Goal: Task Accomplishment & Management: Manage account settings

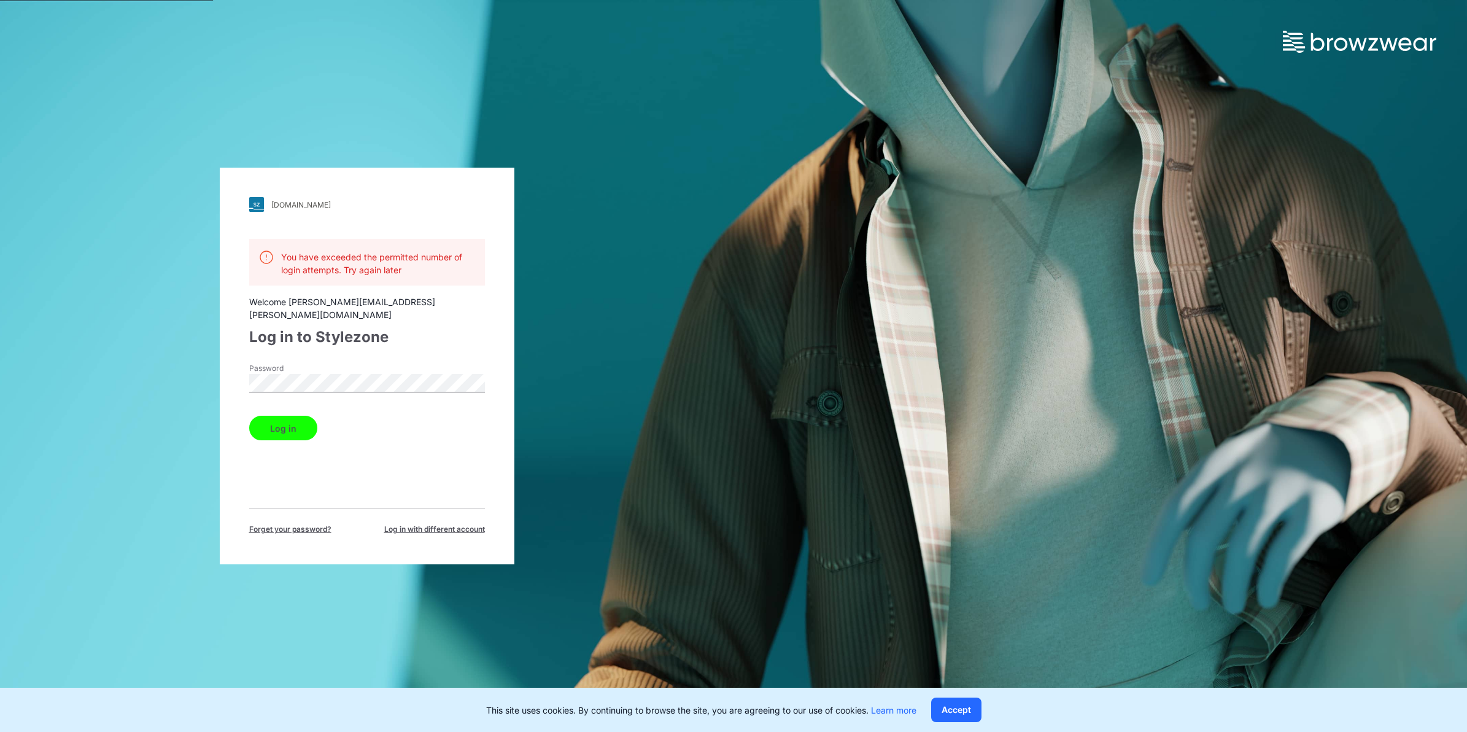
click at [664, 84] on div "[DOMAIN_NAME] Loading... You have exceeded the permitted number of login attemp…" at bounding box center [367, 366] width 734 height 732
click at [115, 93] on div "[DOMAIN_NAME] Loading... You have exceeded the permitted number of login attemp…" at bounding box center [367, 366] width 734 height 732
click at [639, 378] on div "[DOMAIN_NAME] Loading... You have exceeded the permitted number of login attemp…" at bounding box center [367, 366] width 734 height 732
click at [266, 416] on button "Log in" at bounding box center [283, 428] width 68 height 25
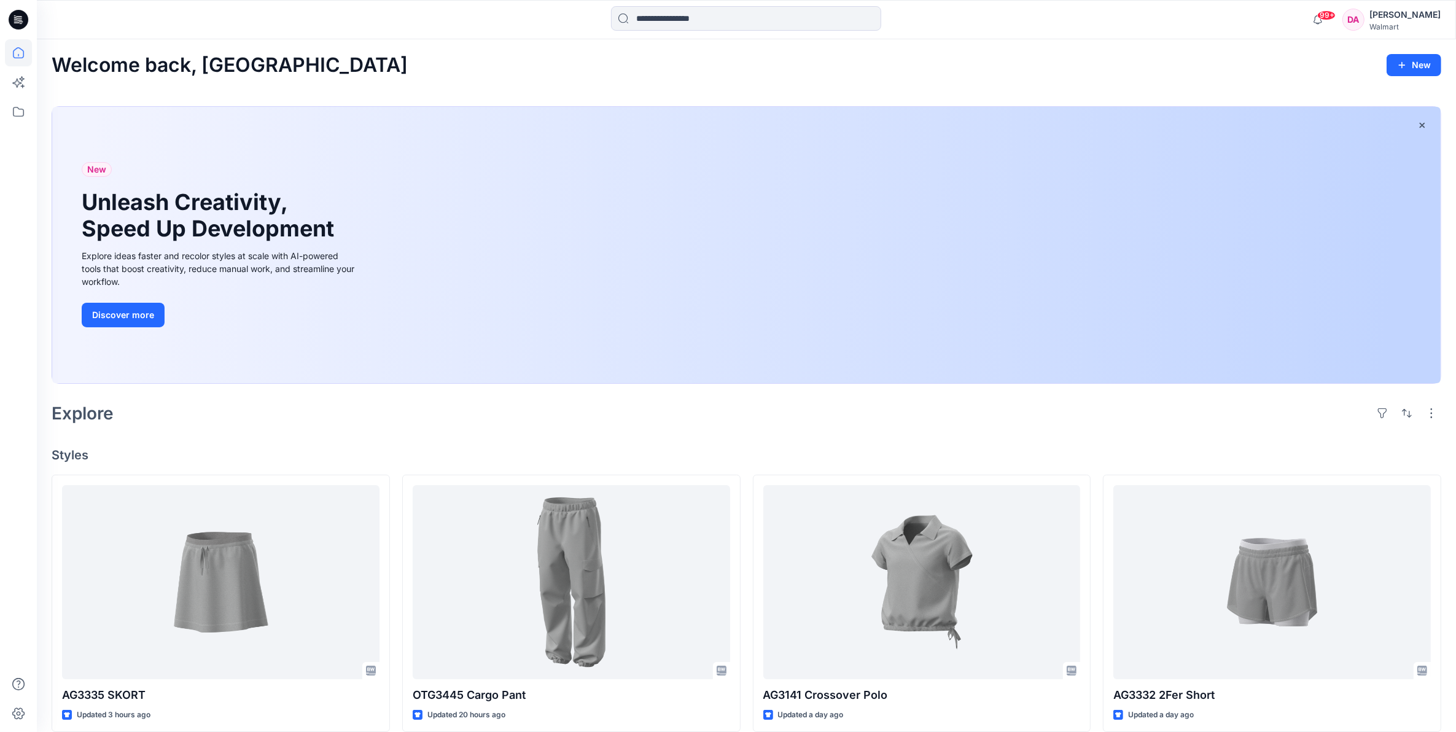
click at [1388, 12] on div "[PERSON_NAME]" at bounding box center [1404, 14] width 71 height 15
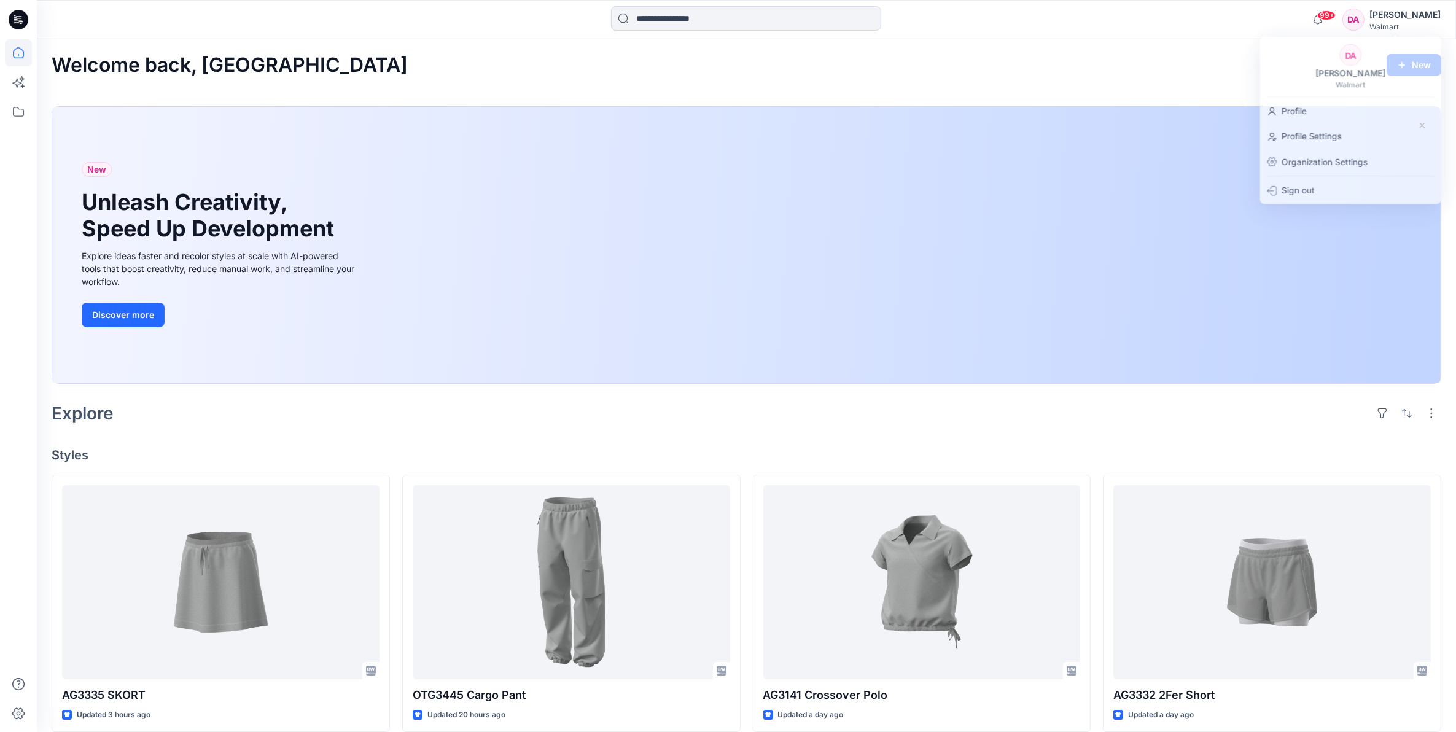
click at [1078, 37] on div "99+ Notifications [PERSON_NAME] has updated AG3335 SKORT with AG3335 SKORT 20 h…" at bounding box center [746, 19] width 1419 height 39
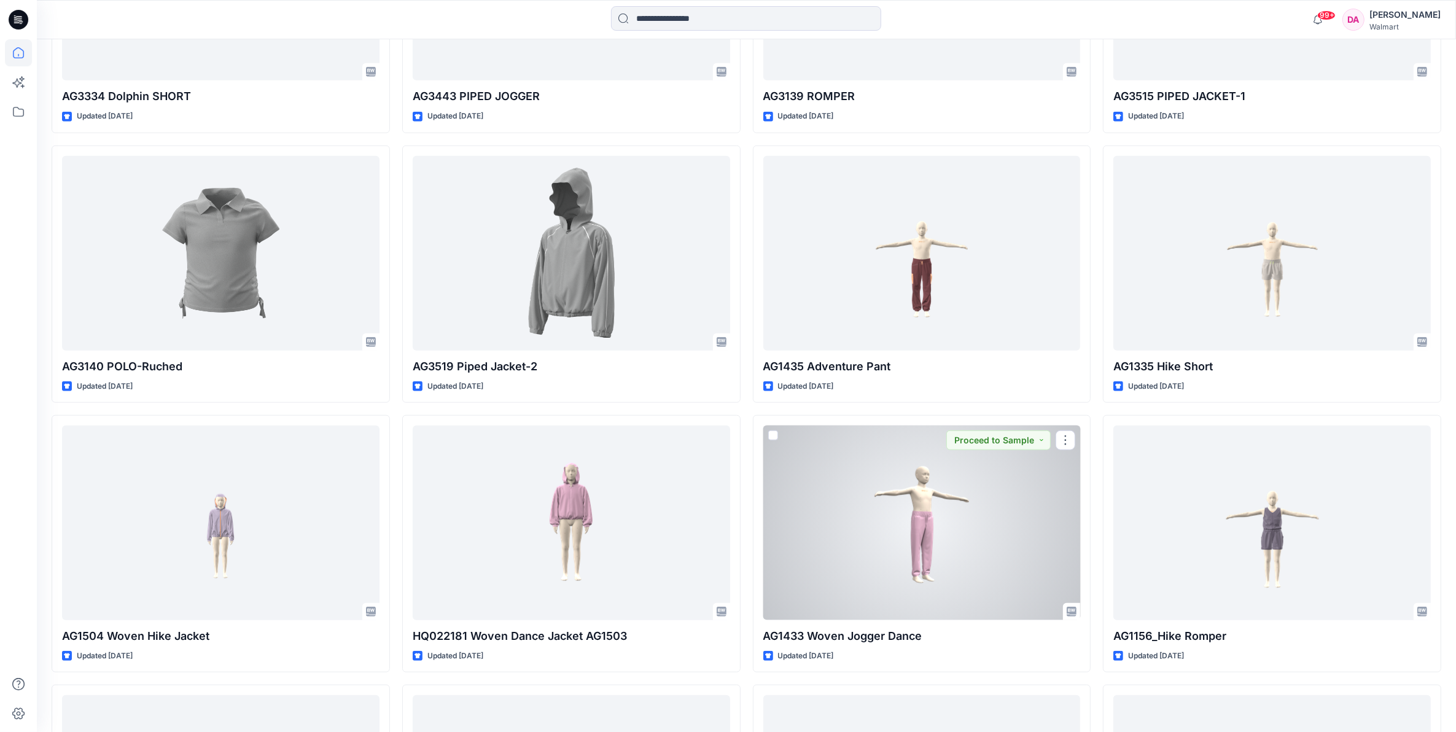
scroll to position [1868, 0]
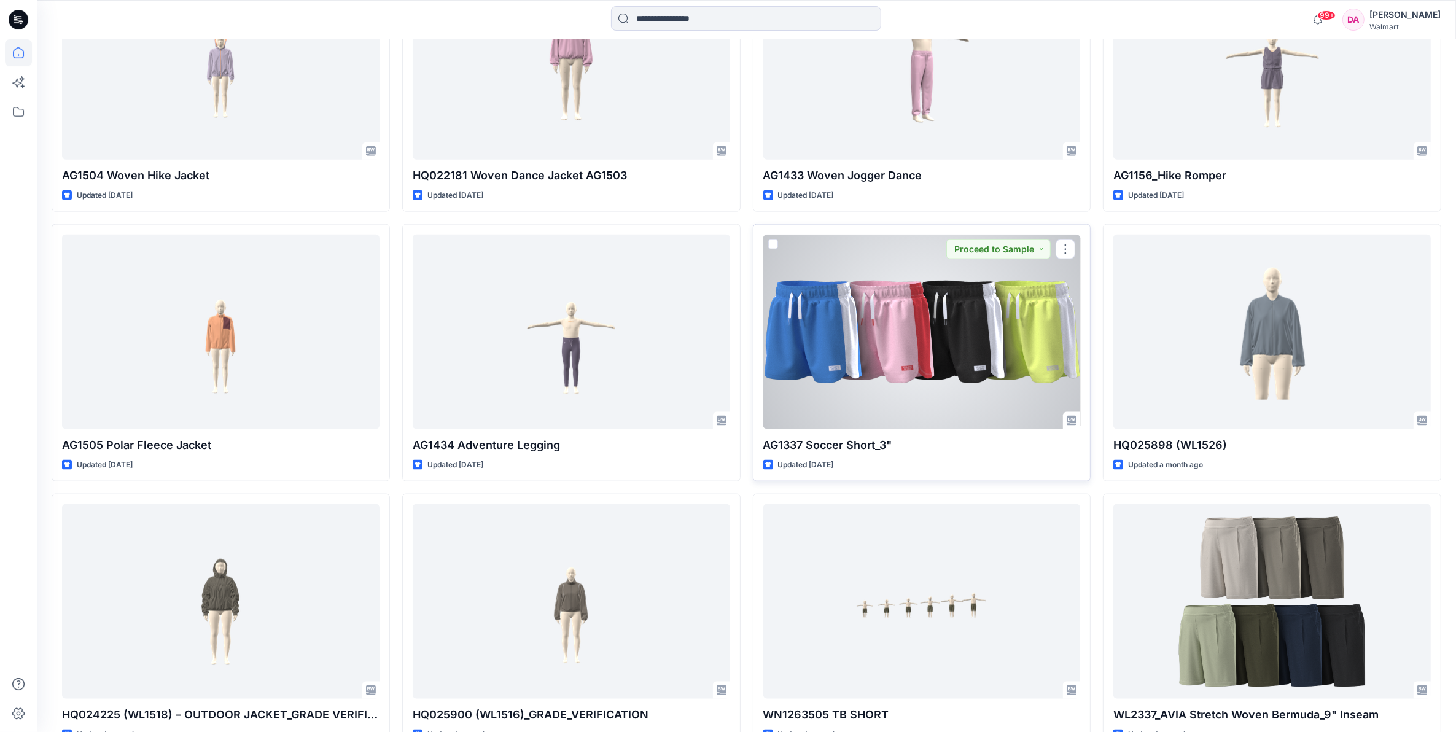
click at [926, 371] on div at bounding box center [921, 332] width 317 height 195
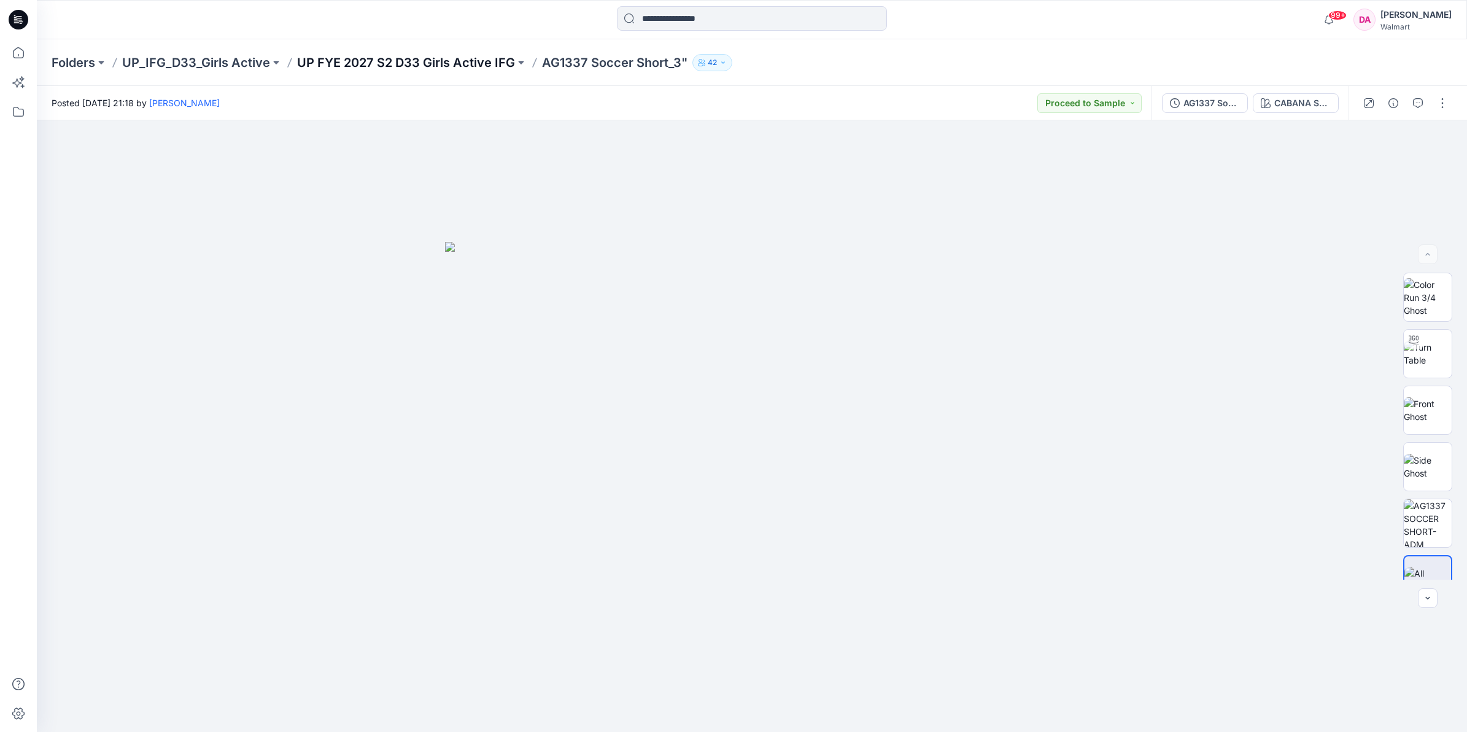
click at [475, 64] on p "UP FYE 2027 S2 D33 Girls Active IFG" at bounding box center [406, 62] width 218 height 17
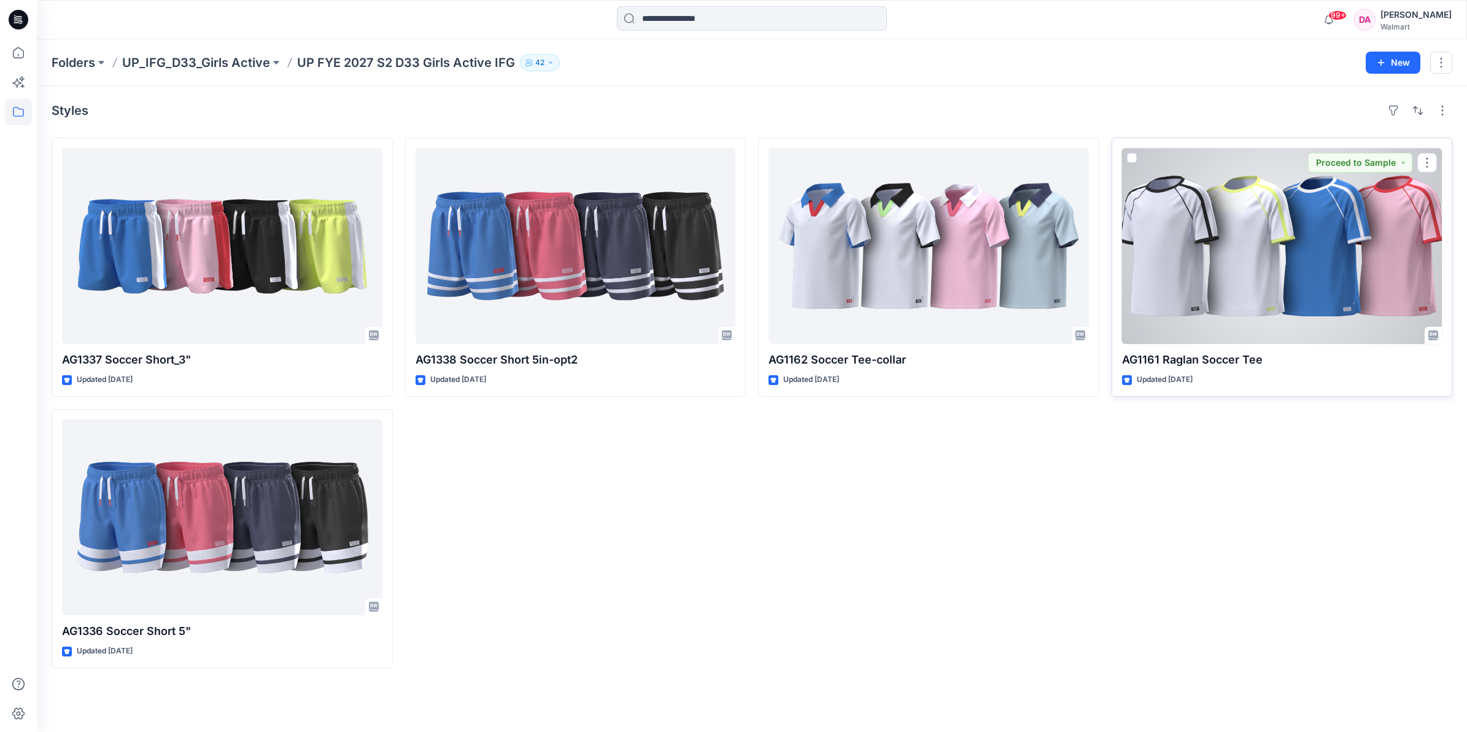
click at [1283, 241] on div at bounding box center [1282, 246] width 320 height 196
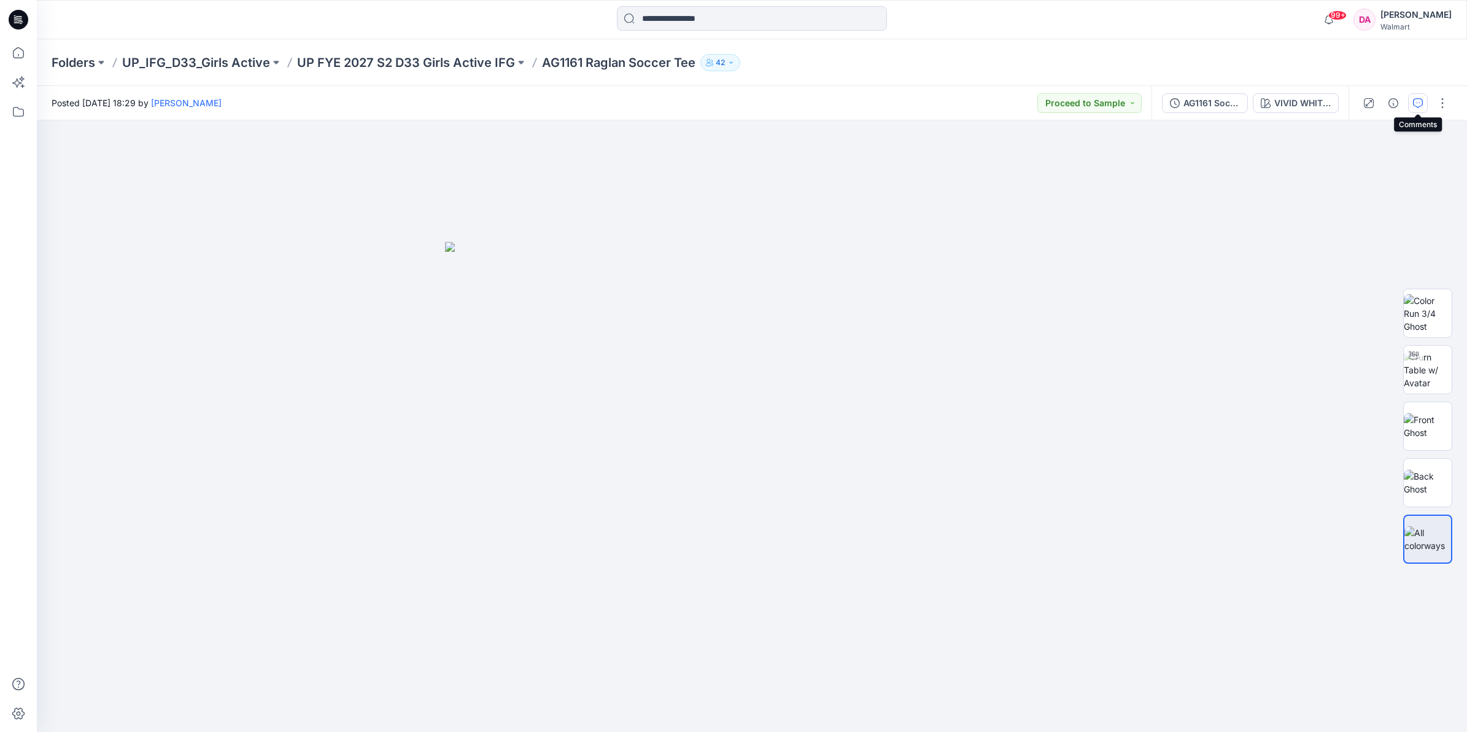
click at [1416, 99] on icon "button" at bounding box center [1418, 103] width 10 height 10
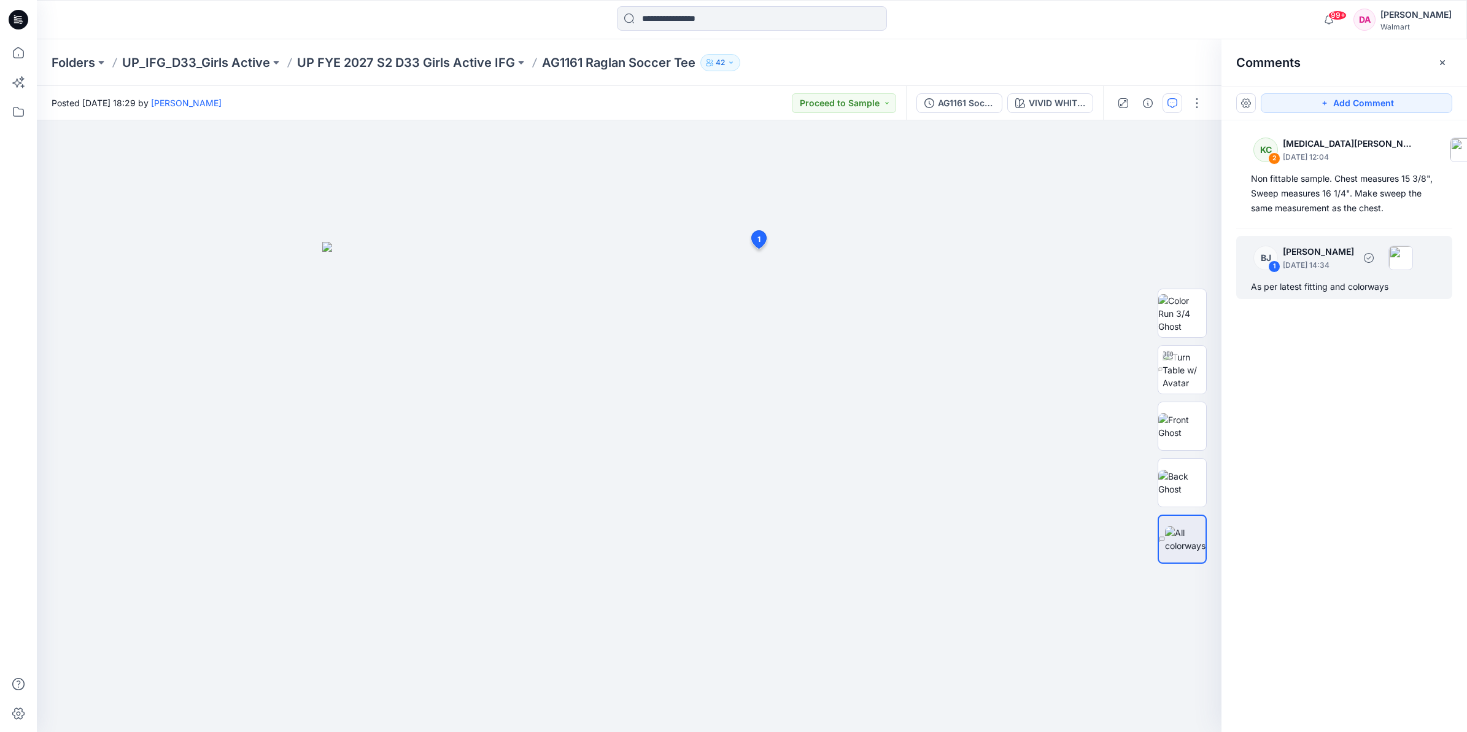
click at [1354, 286] on div "As per latest fitting and colorways" at bounding box center [1344, 286] width 187 height 15
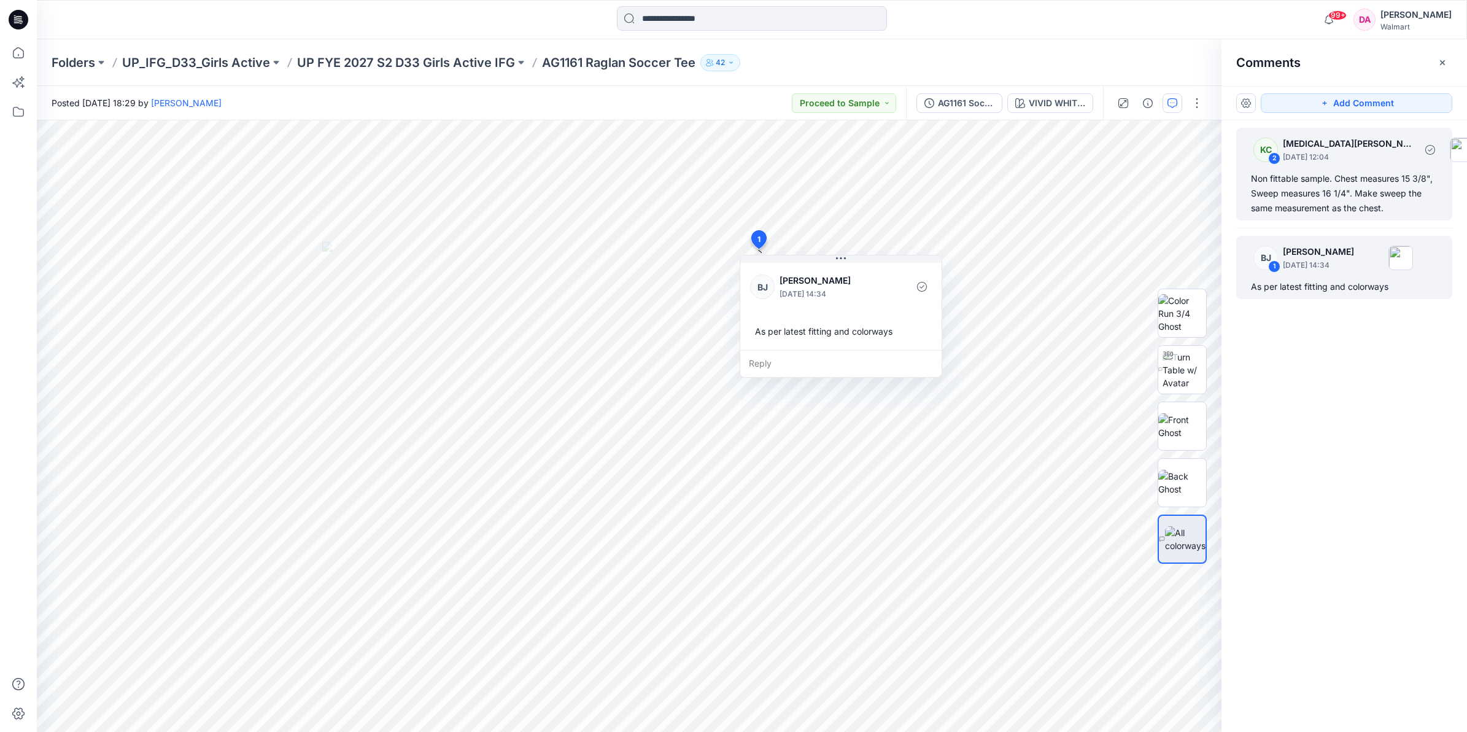
click at [1379, 195] on div "Non fittable sample. Chest measures 15 3/8", Sweep measures 16 1/4". Make sweep…" at bounding box center [1344, 193] width 187 height 44
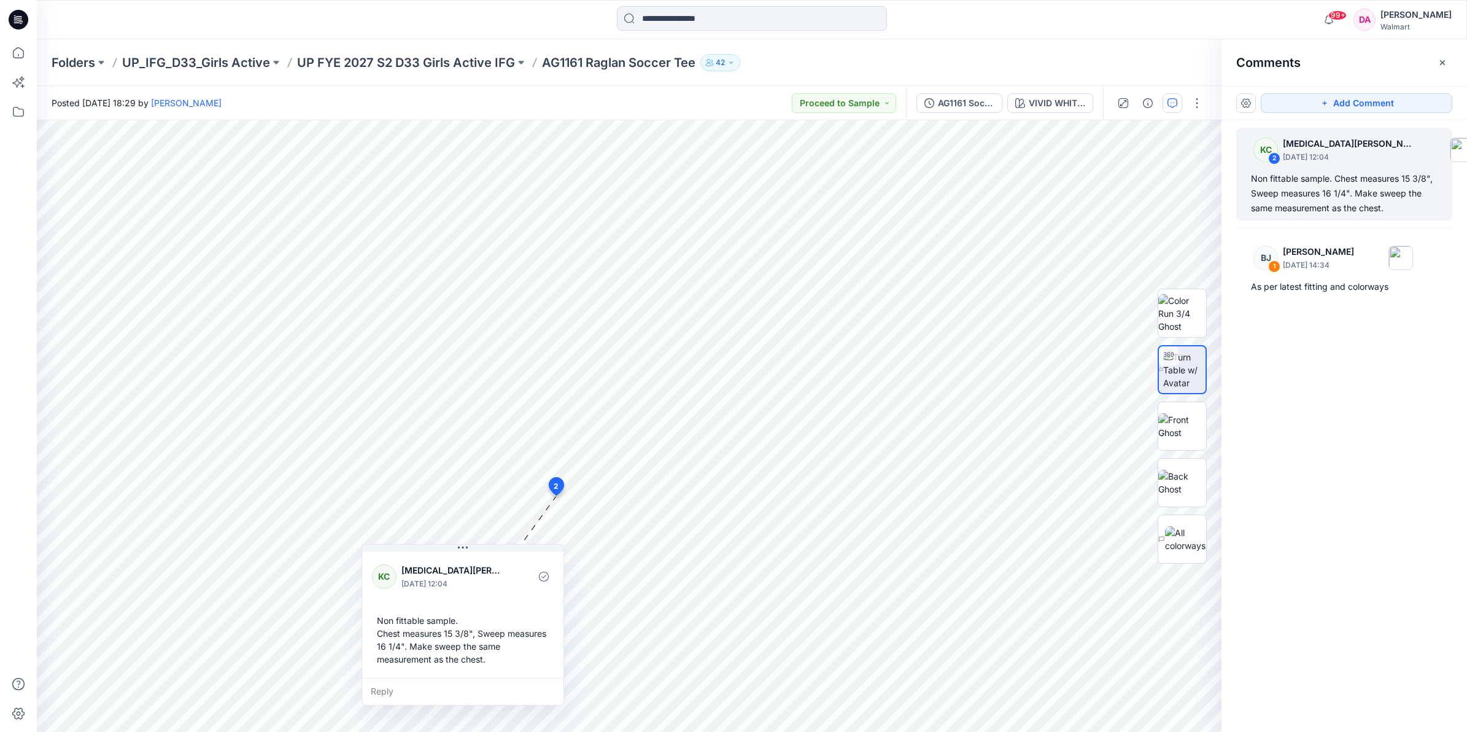
click at [1345, 390] on div "KC 2 [MEDICAL_DATA][PERSON_NAME] [DATE] 12:04 Non fittable sample. Chest measur…" at bounding box center [1345, 403] width 246 height 566
click at [787, 56] on div "Folders UP_IFG_D33_Girls Active UP FYE 2027 S2 D33 Girls Active IFG AG1161 Ragl…" at bounding box center [704, 62] width 1305 height 17
click at [591, 57] on p "AG1161 Raglan Soccer Tee" at bounding box center [618, 62] width 153 height 17
click at [375, 56] on p "UP FYE 2027 S2 D33 Girls Active IFG" at bounding box center [406, 62] width 218 height 17
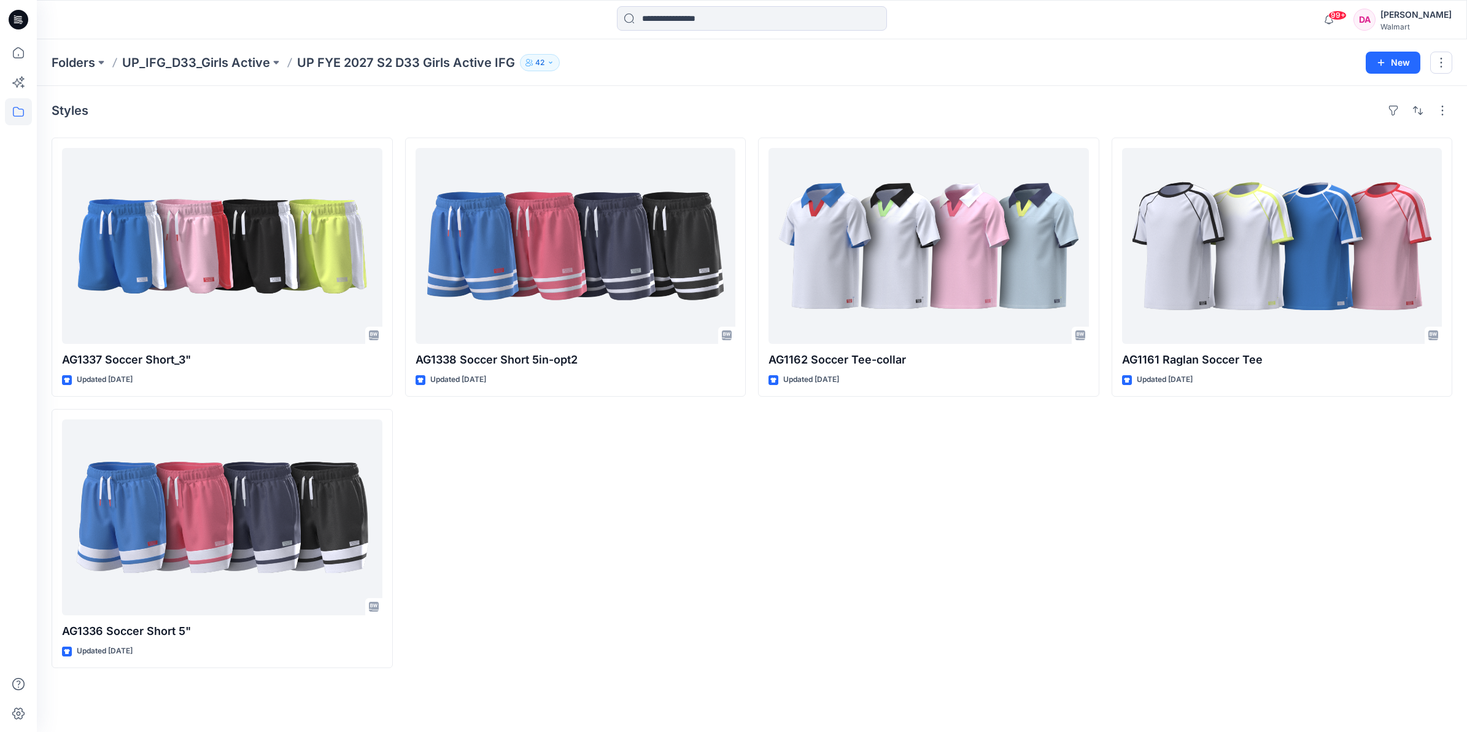
click at [1401, 26] on div "Walmart" at bounding box center [1416, 26] width 71 height 9
click at [213, 54] on p "UP_IFG_D33_Girls Active" at bounding box center [196, 62] width 148 height 17
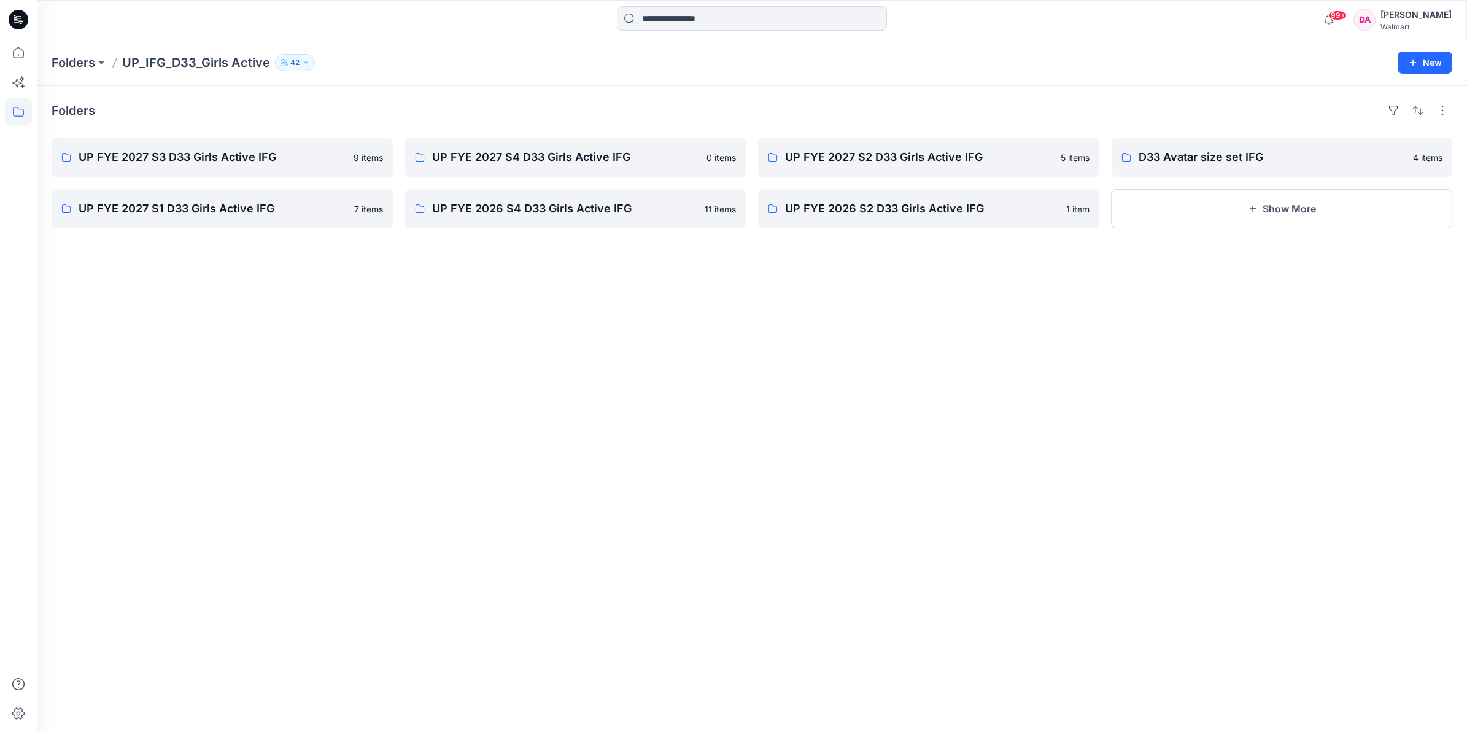
click at [1409, 22] on div "Walmart" at bounding box center [1416, 26] width 71 height 9
click at [1320, 109] on div "Profile" at bounding box center [1360, 112] width 179 height 23
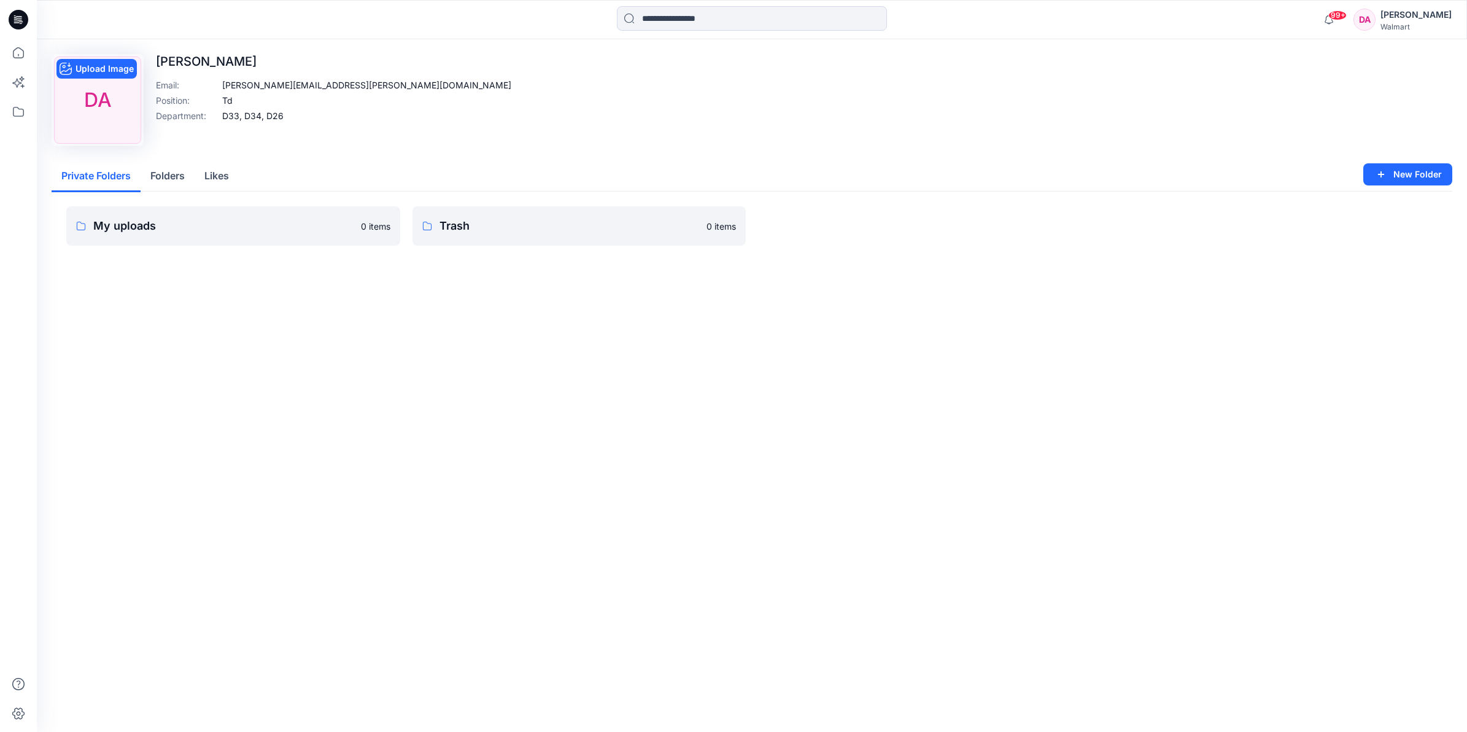
click at [123, 114] on div "DA" at bounding box center [97, 99] width 87 height 87
click at [1397, 20] on div "[PERSON_NAME]" at bounding box center [1416, 14] width 71 height 15
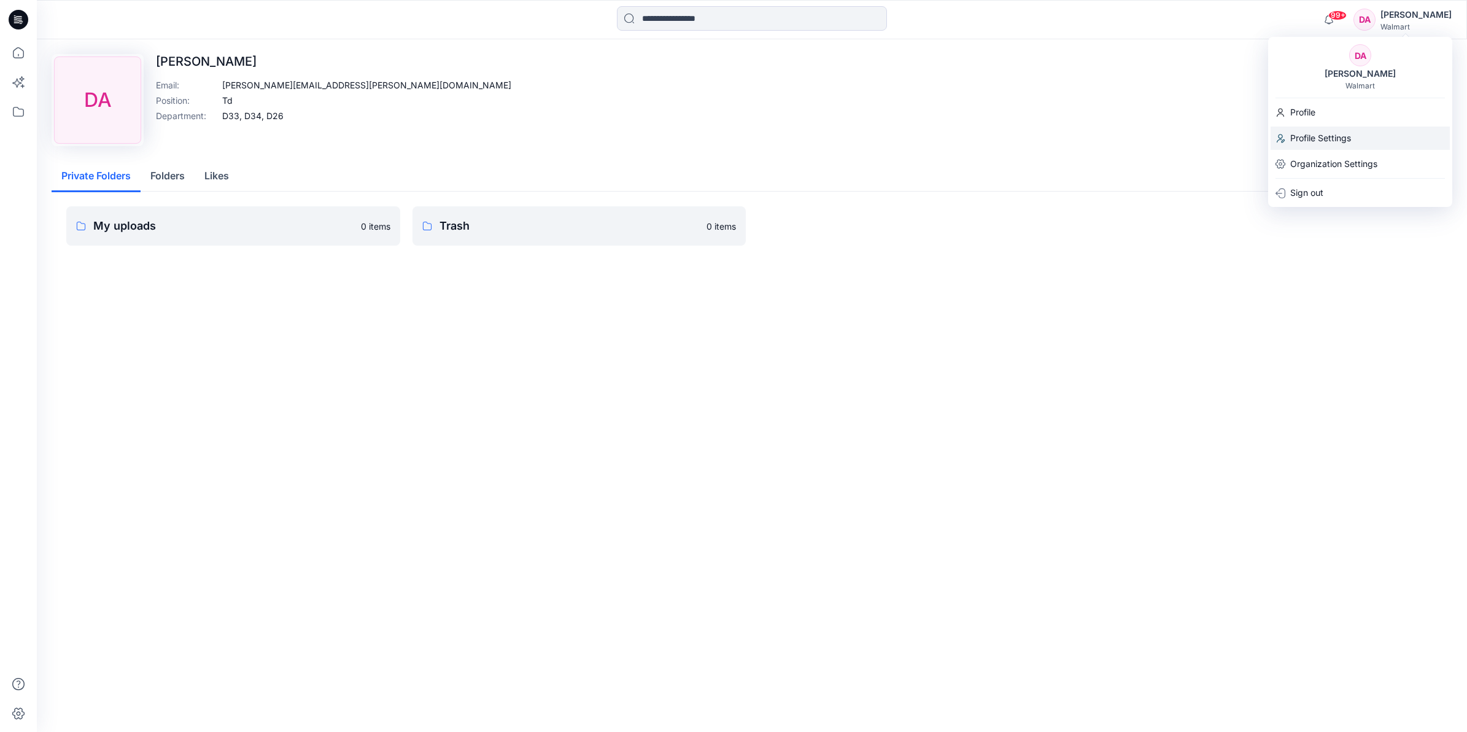
click at [1320, 140] on p "Profile Settings" at bounding box center [1321, 137] width 61 height 23
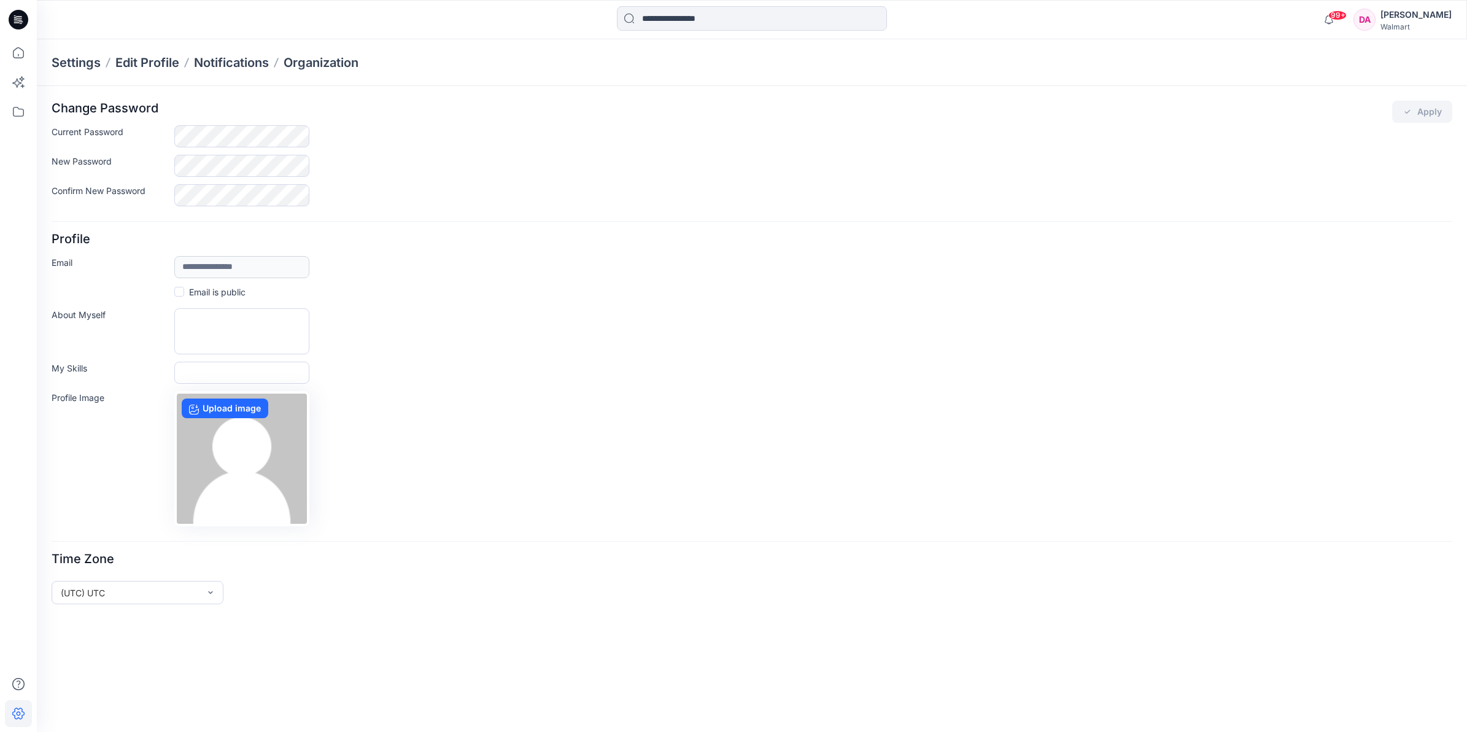
click at [1398, 14] on div "[PERSON_NAME]" at bounding box center [1416, 14] width 71 height 15
click at [1340, 169] on p "Organization Settings" at bounding box center [1334, 163] width 87 height 23
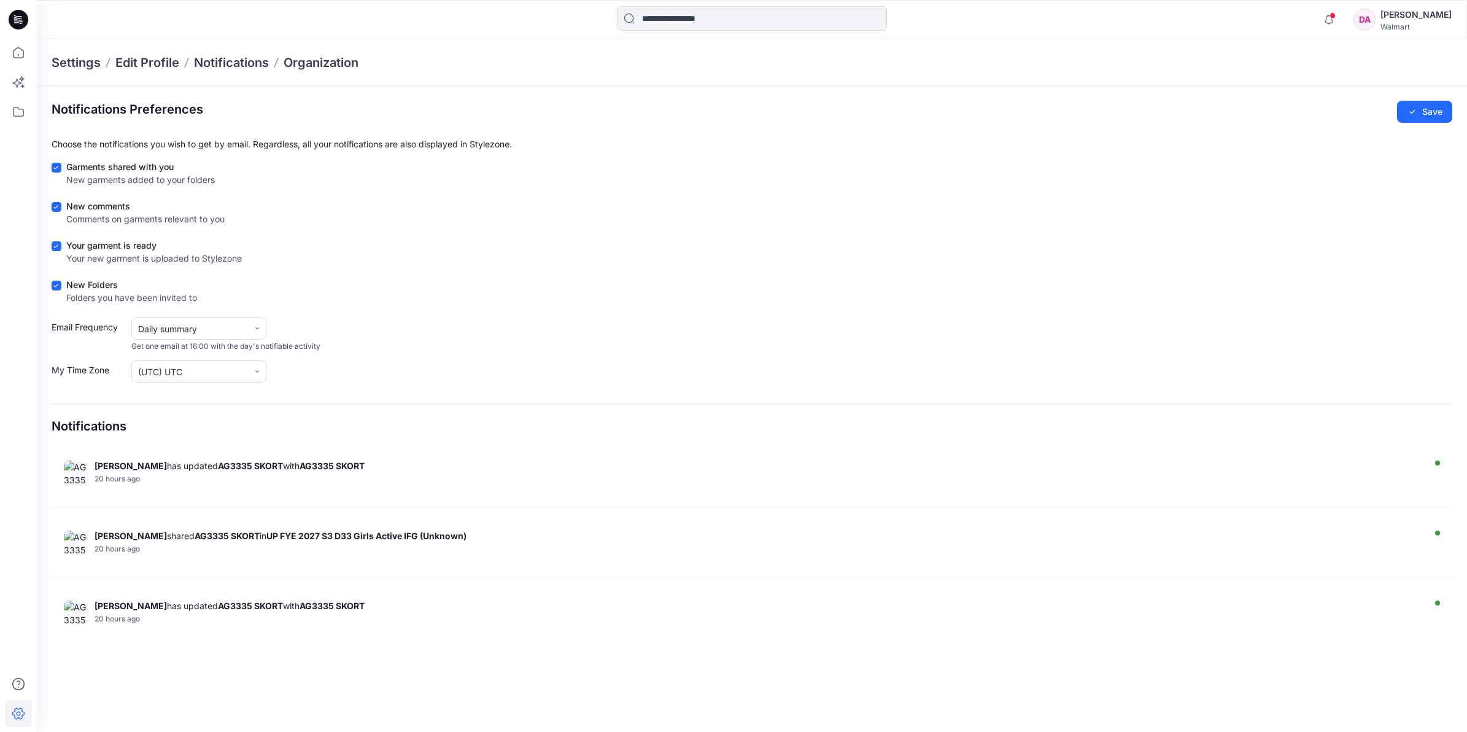
click at [68, 55] on p "Settings" at bounding box center [76, 62] width 49 height 17
click at [83, 69] on p "Settings" at bounding box center [76, 62] width 49 height 17
click at [84, 66] on p "Settings" at bounding box center [76, 62] width 49 height 17
click at [152, 59] on p "Edit Profile" at bounding box center [147, 62] width 64 height 17
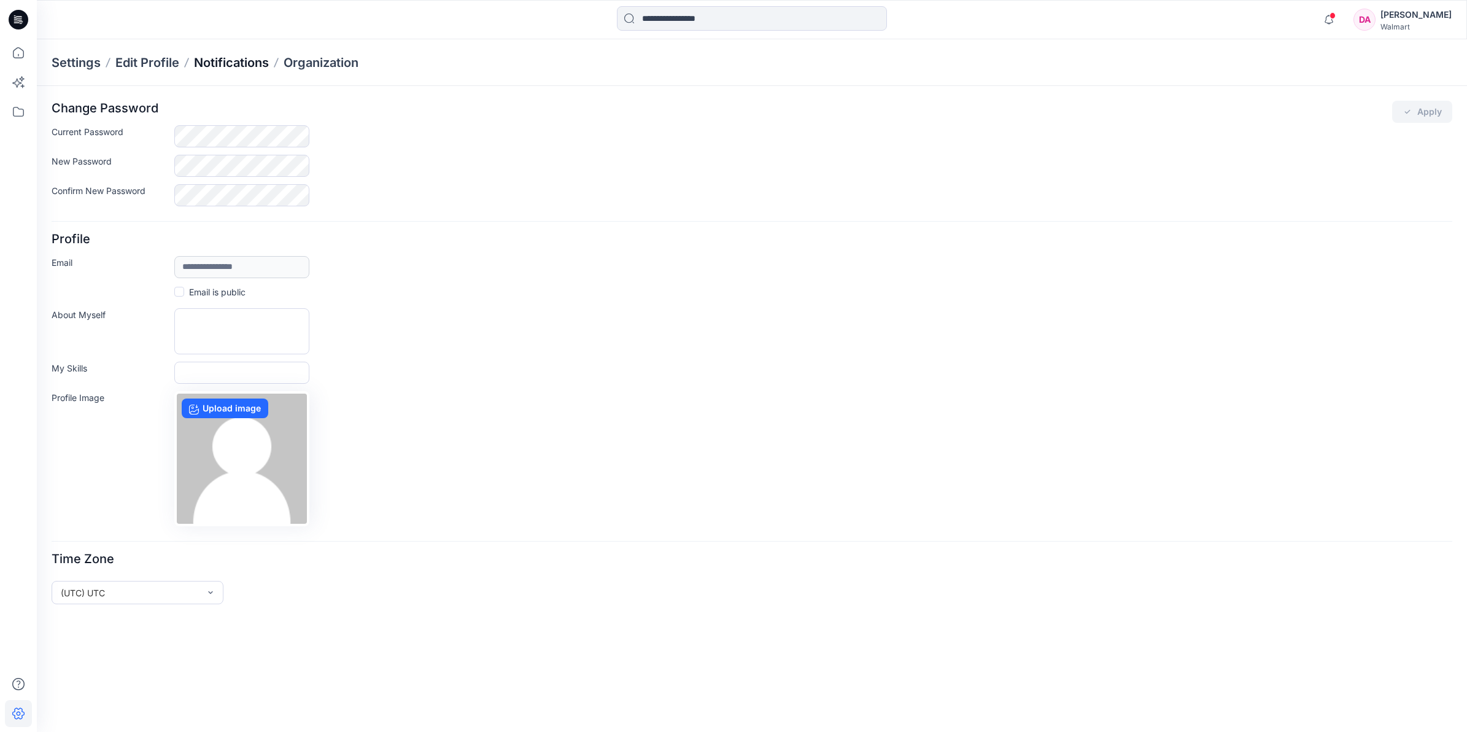
click at [231, 58] on p "Notifications" at bounding box center [231, 62] width 75 height 17
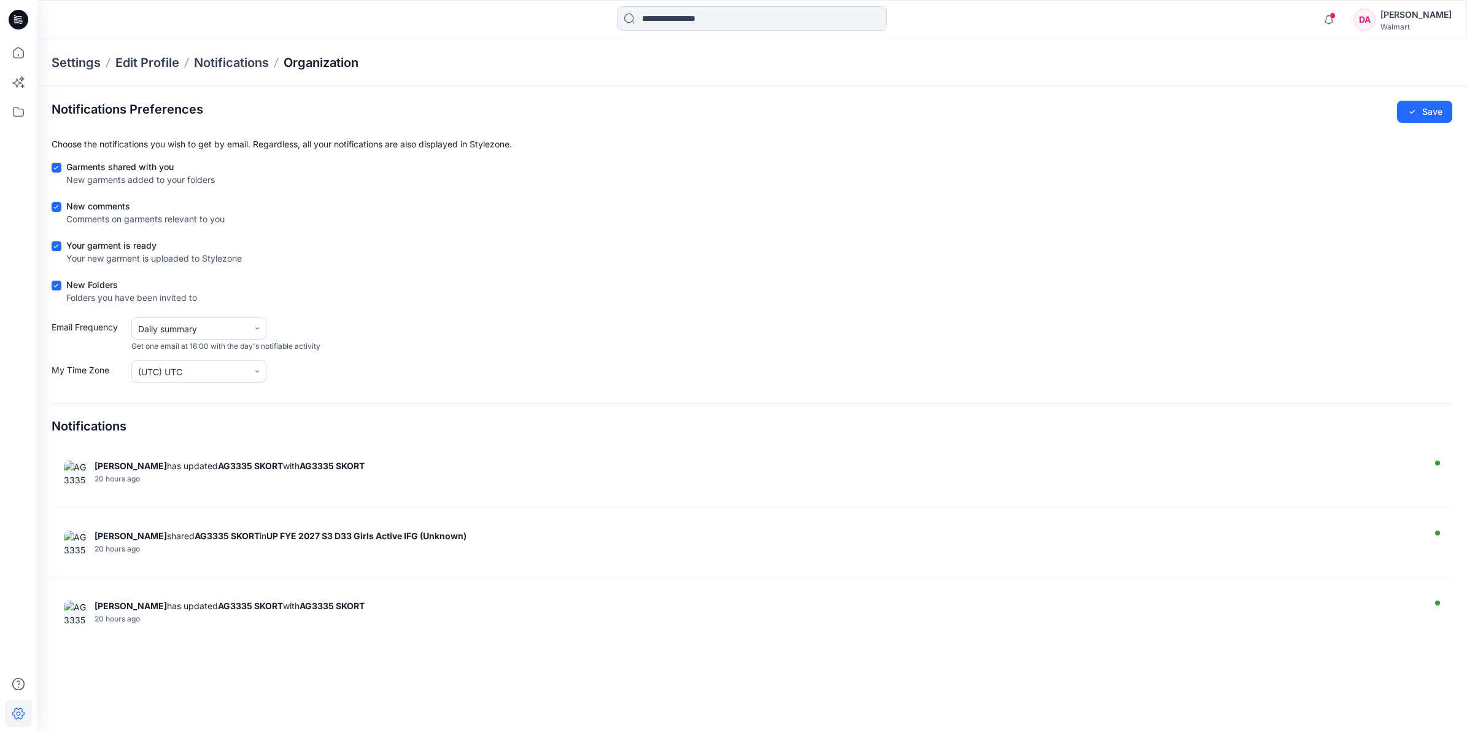
click at [325, 62] on p "Organization" at bounding box center [321, 62] width 75 height 17
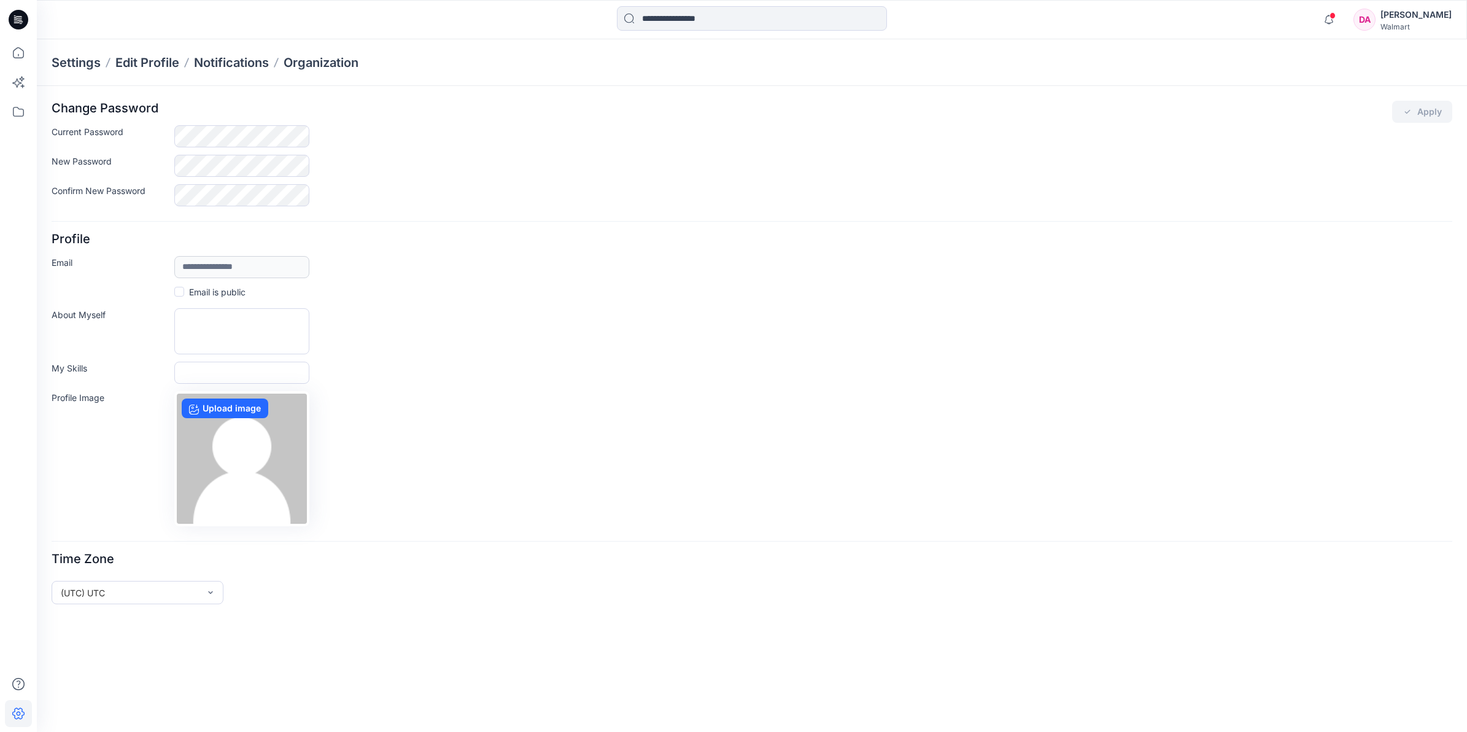
click at [1386, 17] on div "[PERSON_NAME]" at bounding box center [1416, 14] width 71 height 15
click at [1365, 79] on div "[PERSON_NAME]" at bounding box center [1361, 73] width 86 height 15
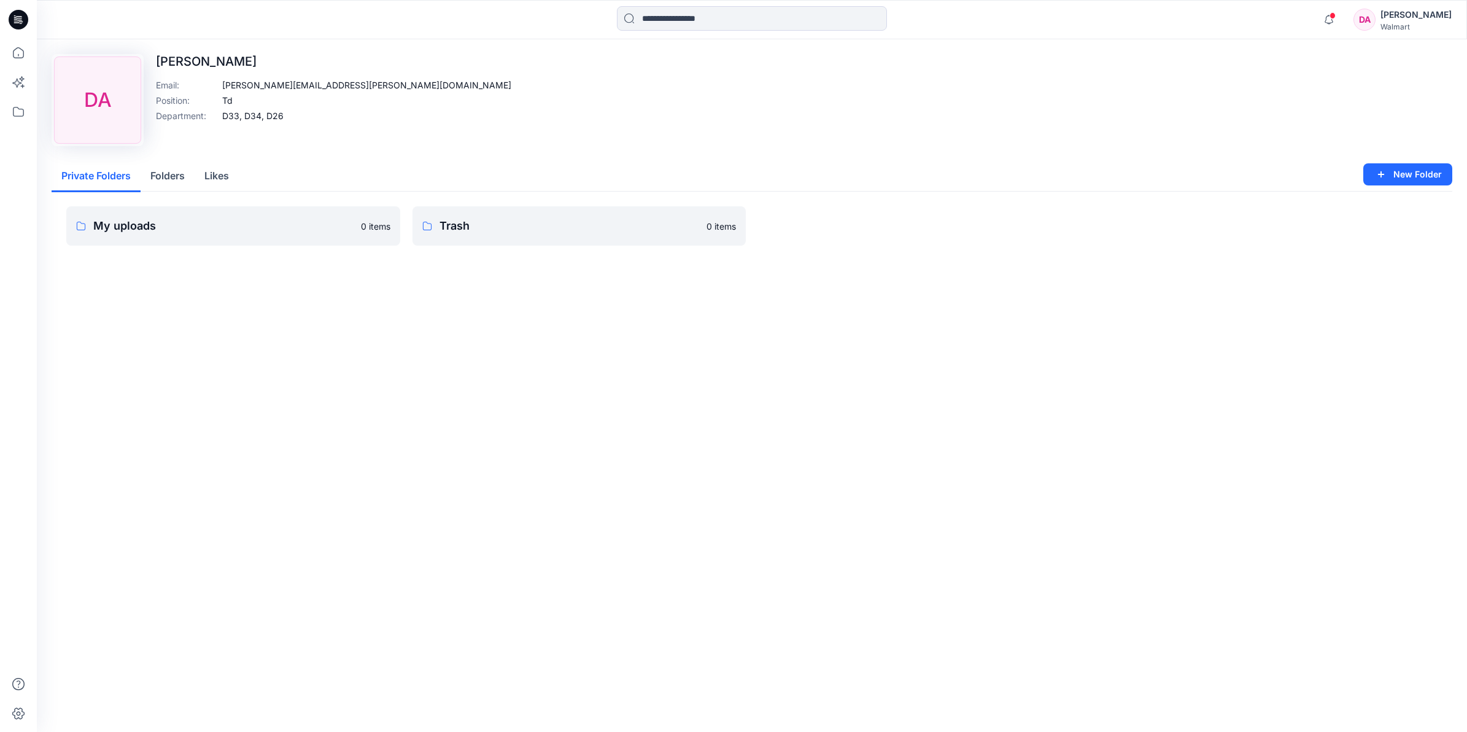
click at [25, 25] on icon at bounding box center [19, 20] width 20 height 20
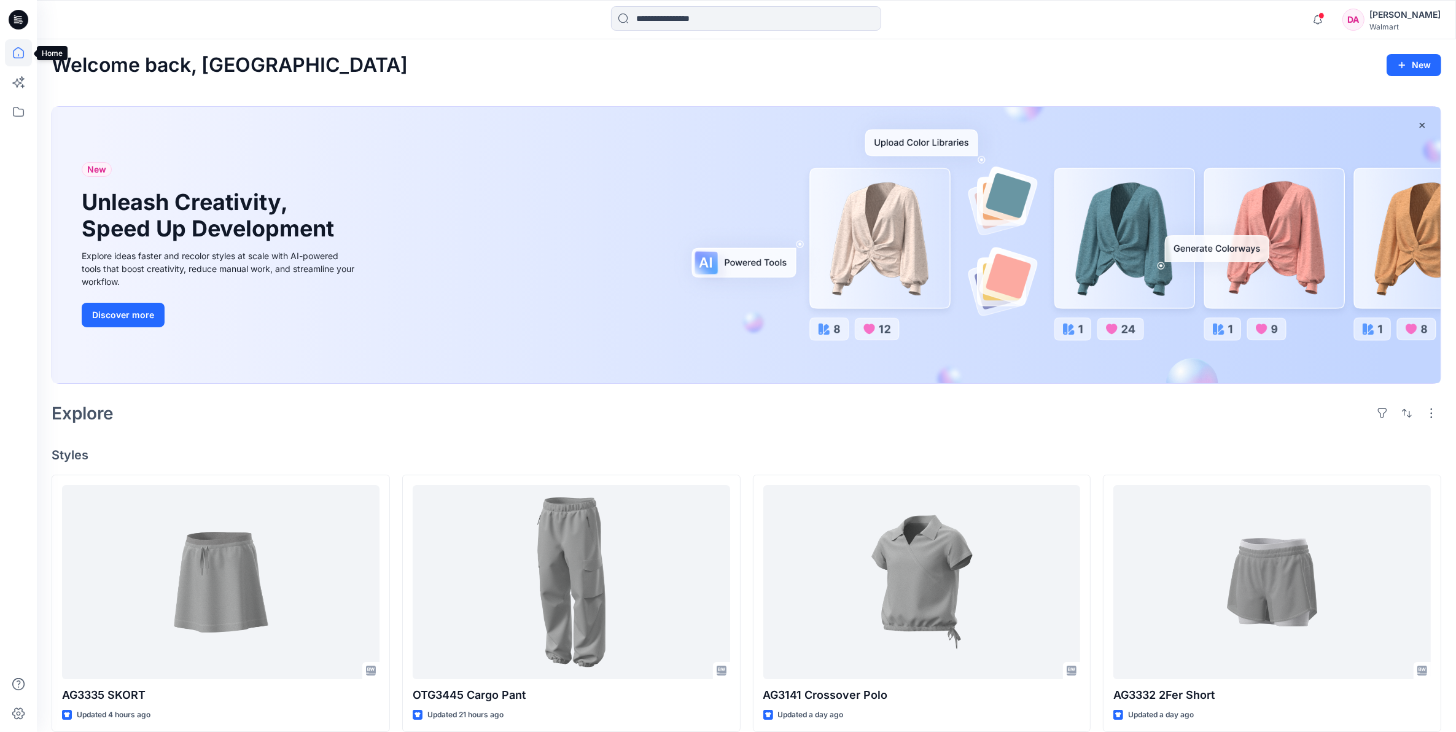
click at [23, 51] on icon at bounding box center [18, 52] width 11 height 11
click at [15, 87] on icon at bounding box center [18, 82] width 27 height 27
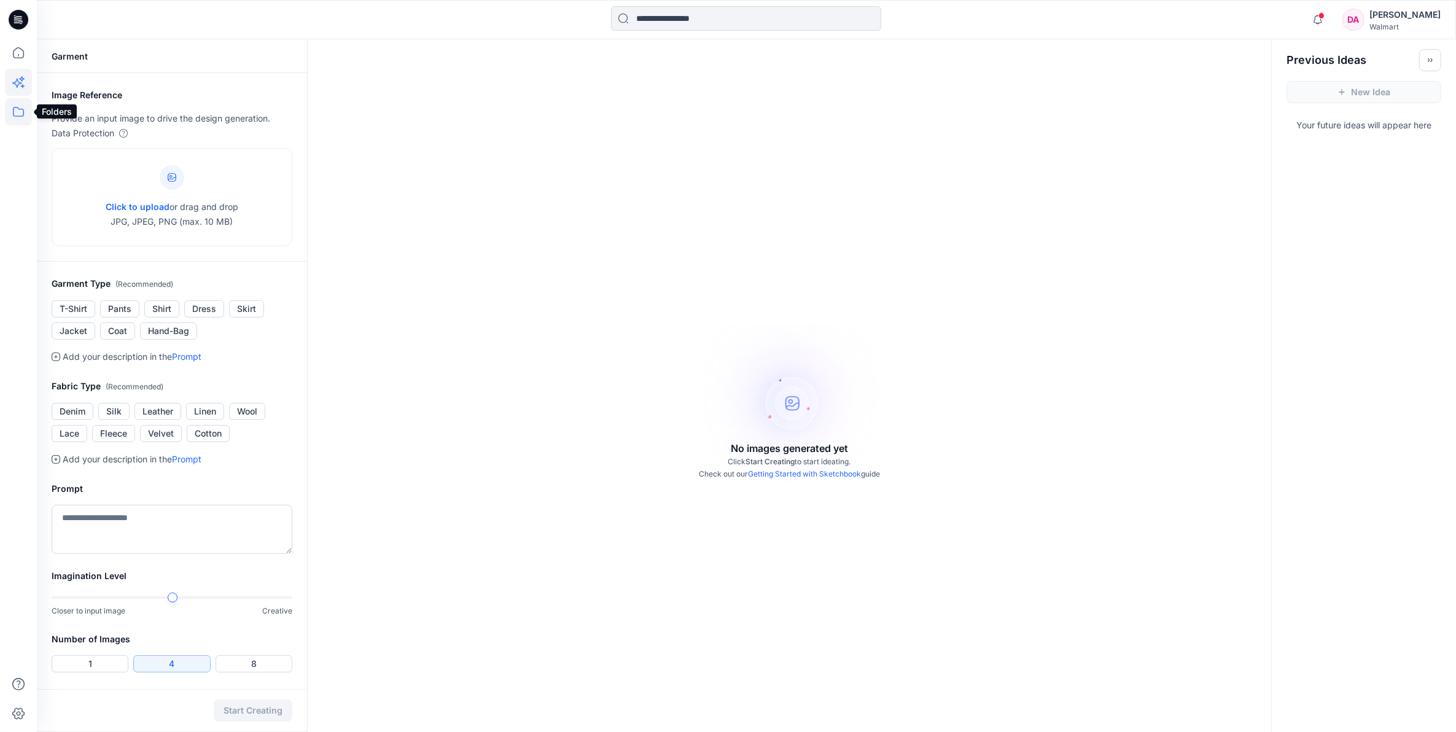
click at [22, 111] on icon at bounding box center [18, 111] width 27 height 27
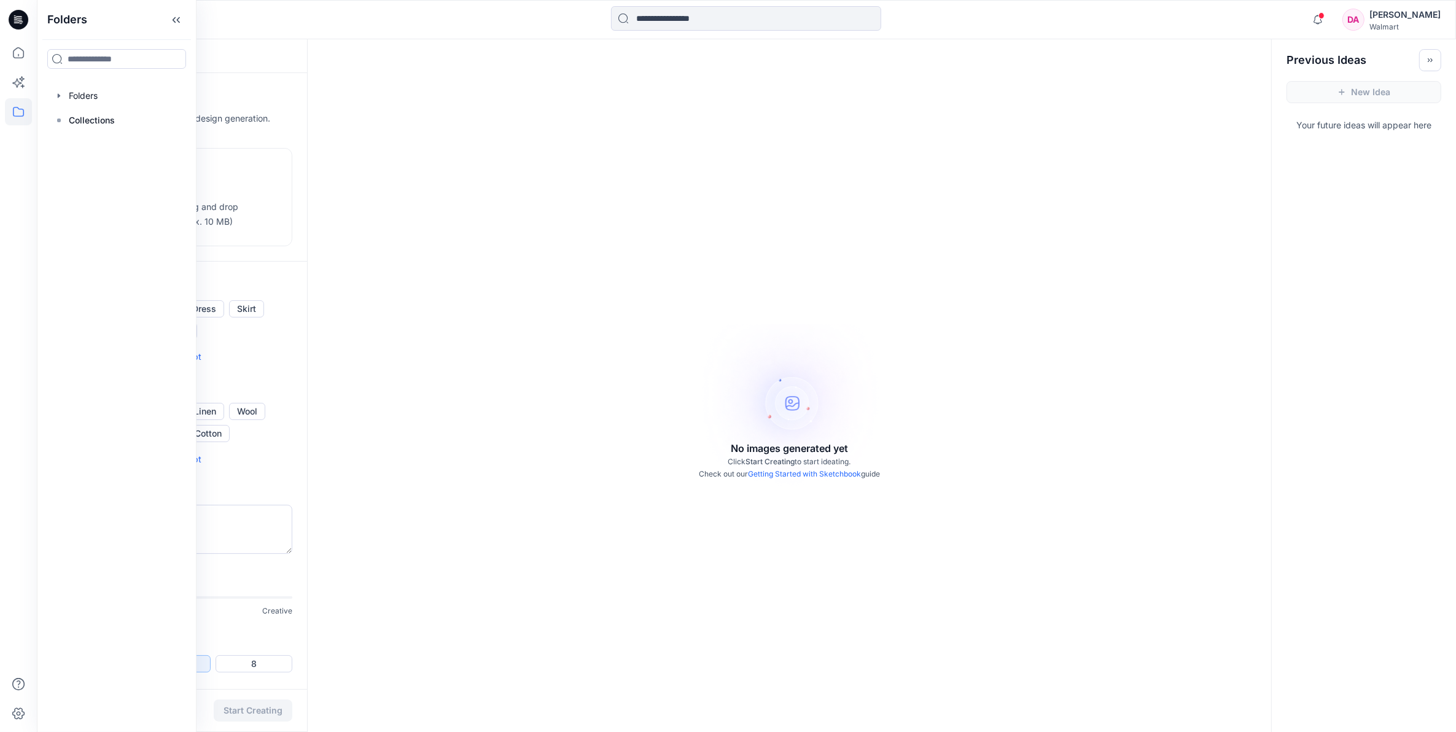
click at [74, 17] on p "Folders" at bounding box center [67, 19] width 40 height 39
click at [7, 20] on div at bounding box center [18, 19] width 39 height 39
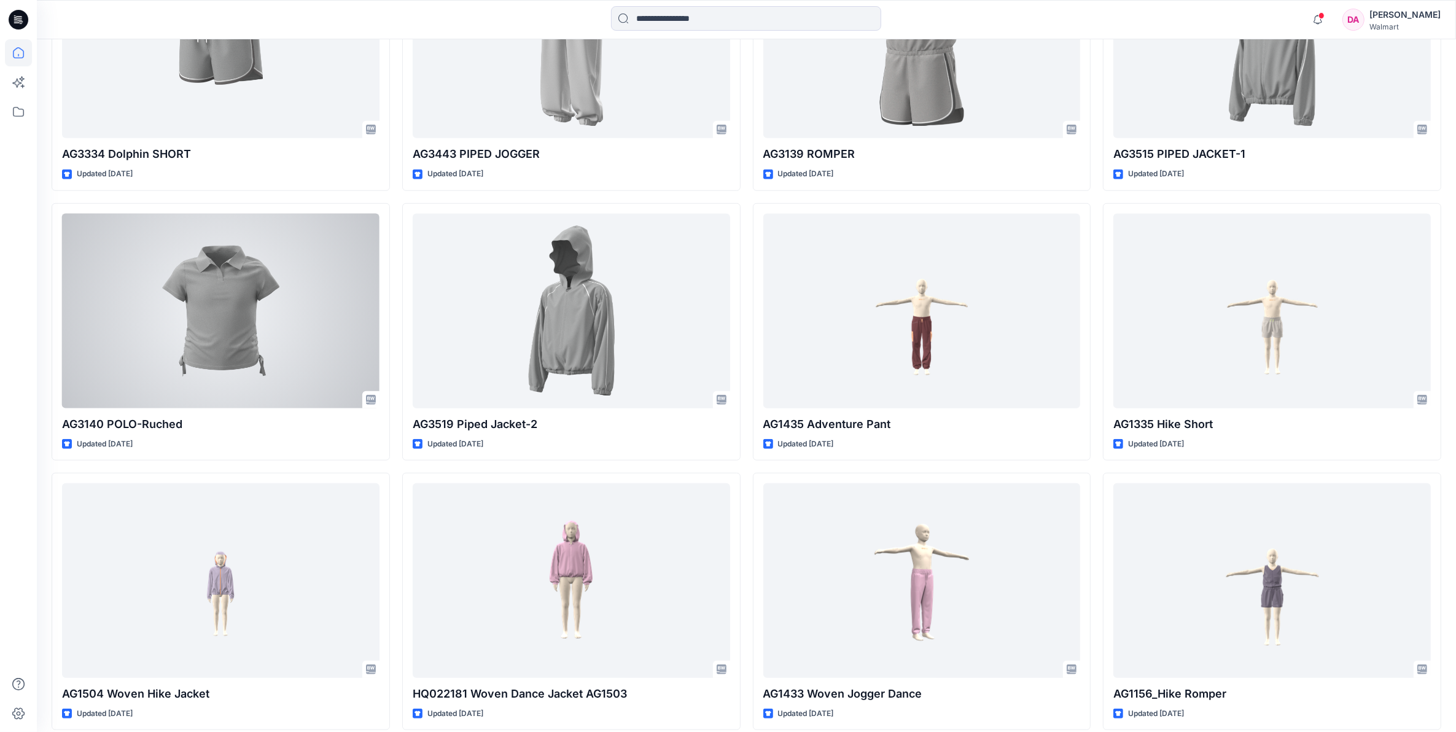
scroll to position [1407, 0]
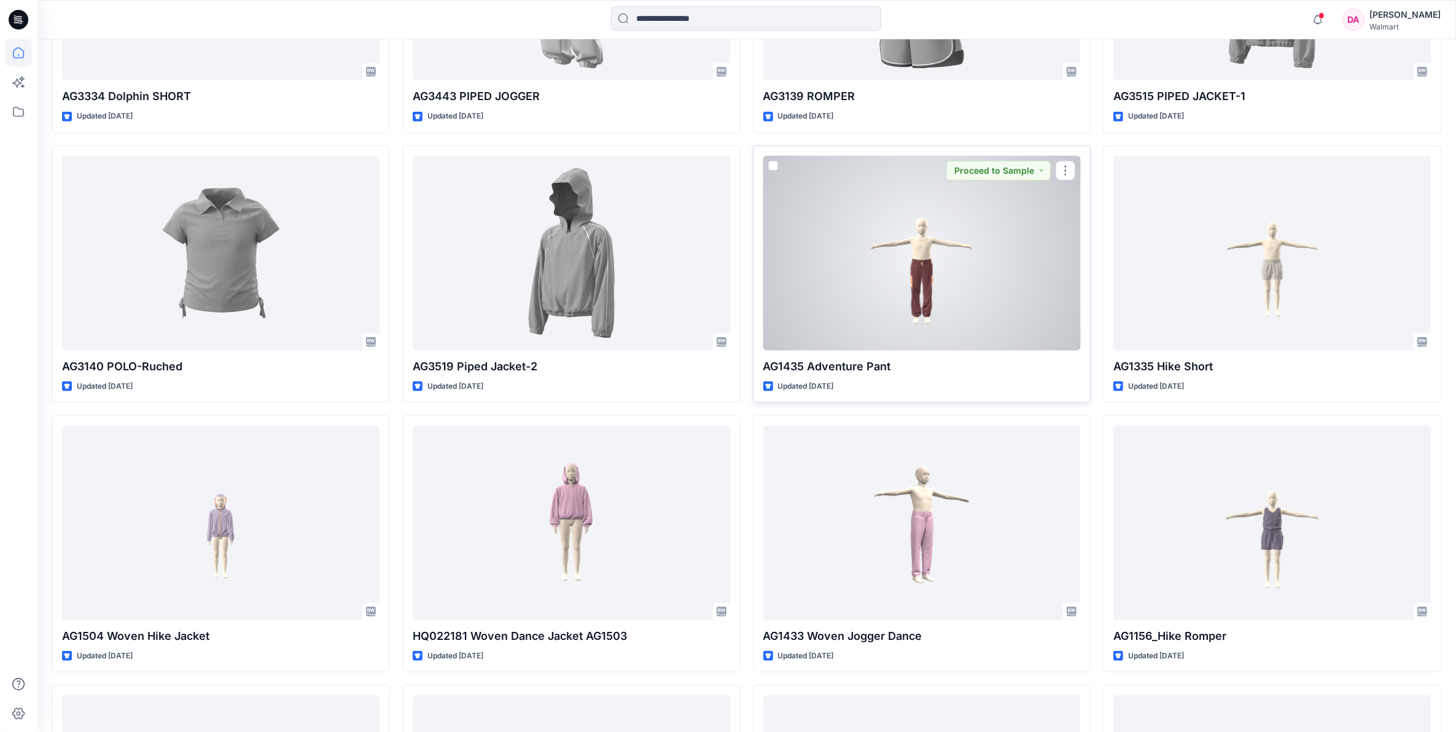
click at [977, 303] on div at bounding box center [921, 253] width 317 height 195
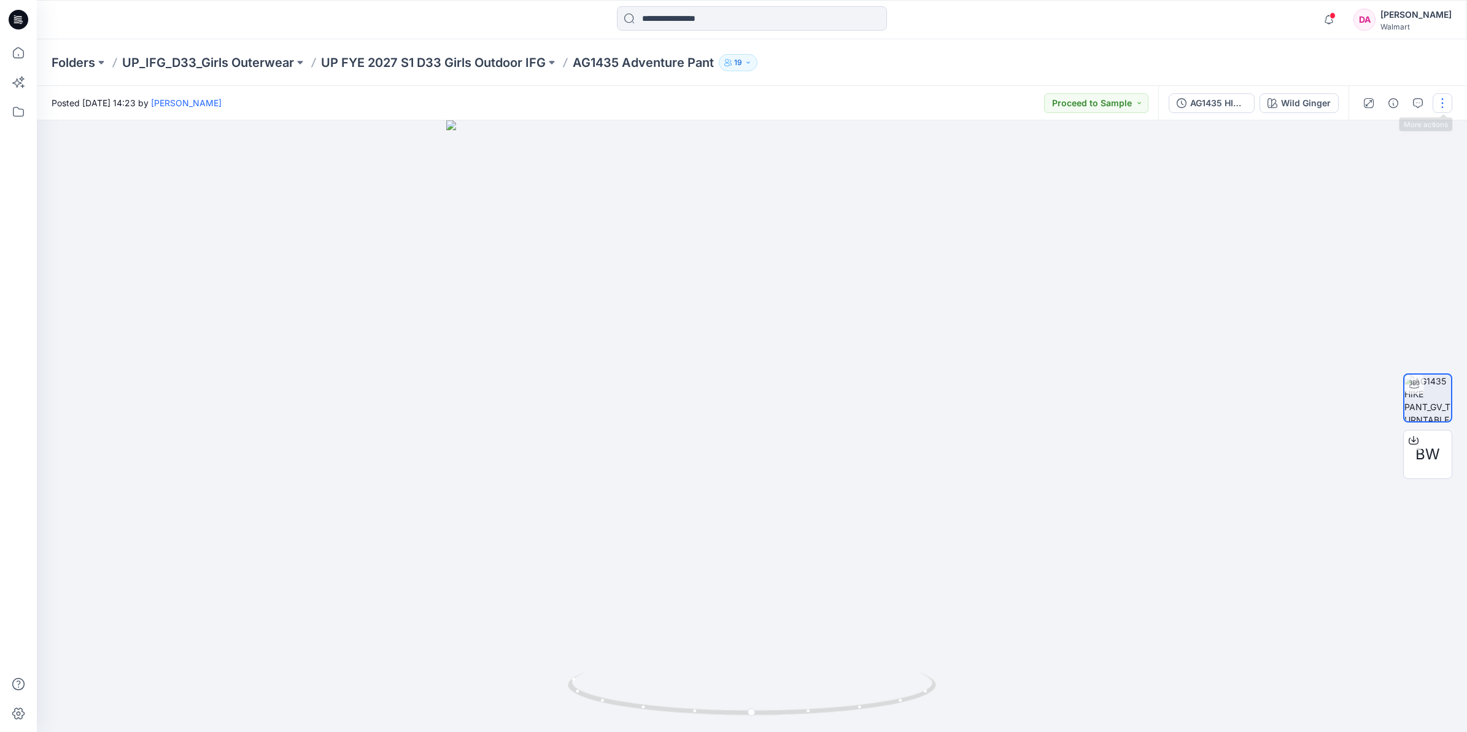
click at [1444, 108] on button "button" at bounding box center [1443, 103] width 20 height 20
click at [1265, 348] on div at bounding box center [752, 426] width 1431 height 612
drag, startPoint x: 1214, startPoint y: 99, endPoint x: 1257, endPoint y: 100, distance: 43.6
click at [1213, 99] on div "AG1435 HIKE PANT_GV" at bounding box center [1219, 103] width 56 height 14
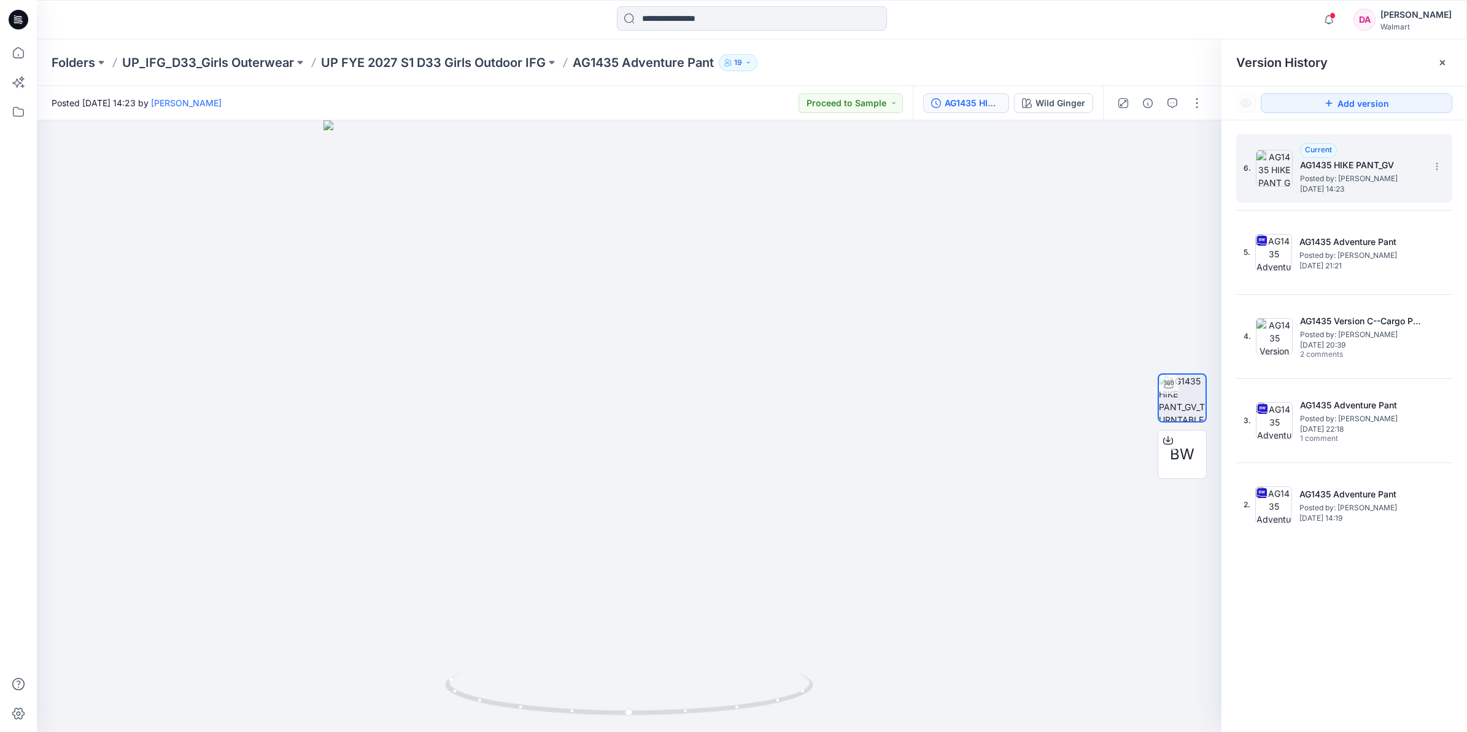
click at [1348, 177] on span "Posted by: [PERSON_NAME]" at bounding box center [1361, 179] width 123 height 12
drag, startPoint x: 1348, startPoint y: 177, endPoint x: 1275, endPoint y: 186, distance: 73.6
click at [1275, 186] on img at bounding box center [1274, 168] width 37 height 37
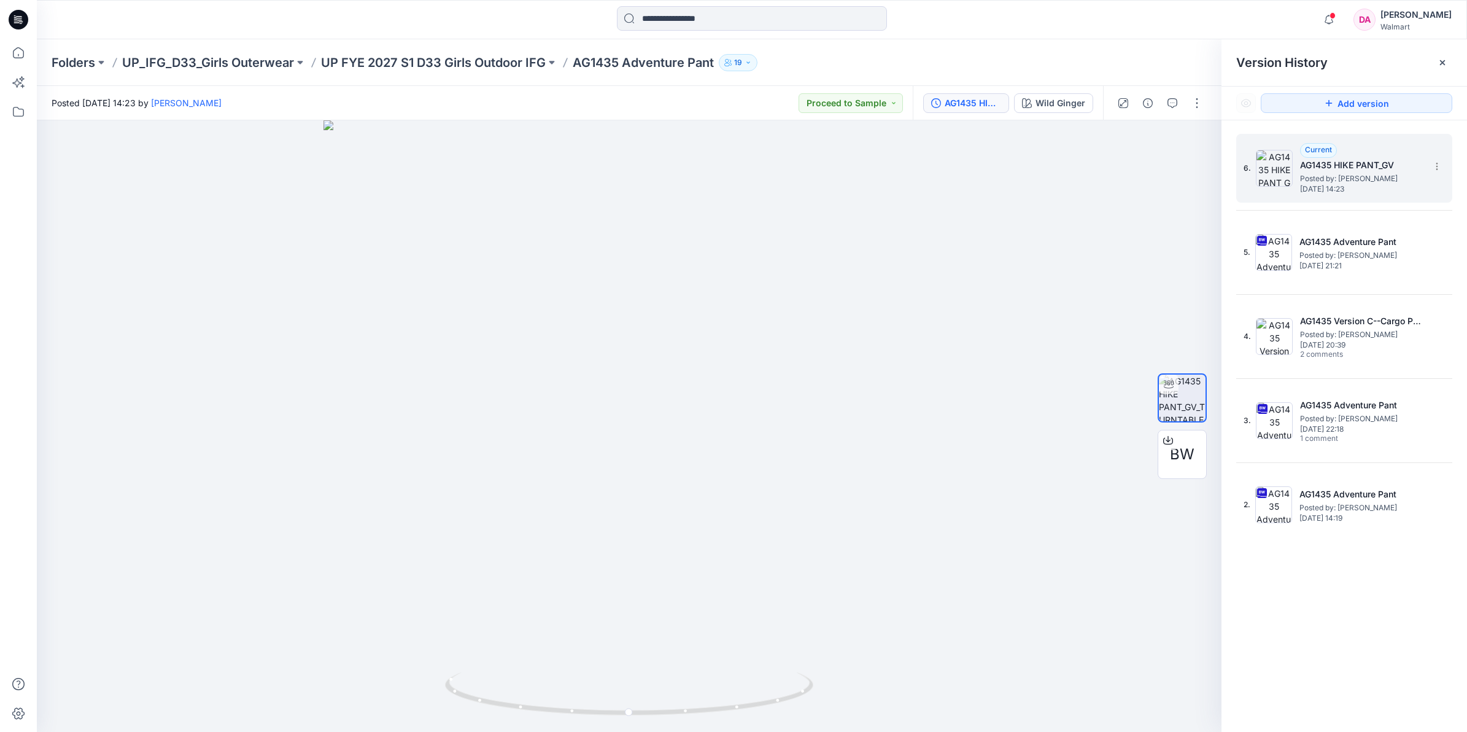
click at [1385, 190] on span "[DATE] 14:23" at bounding box center [1361, 189] width 123 height 9
